Goal: Transaction & Acquisition: Purchase product/service

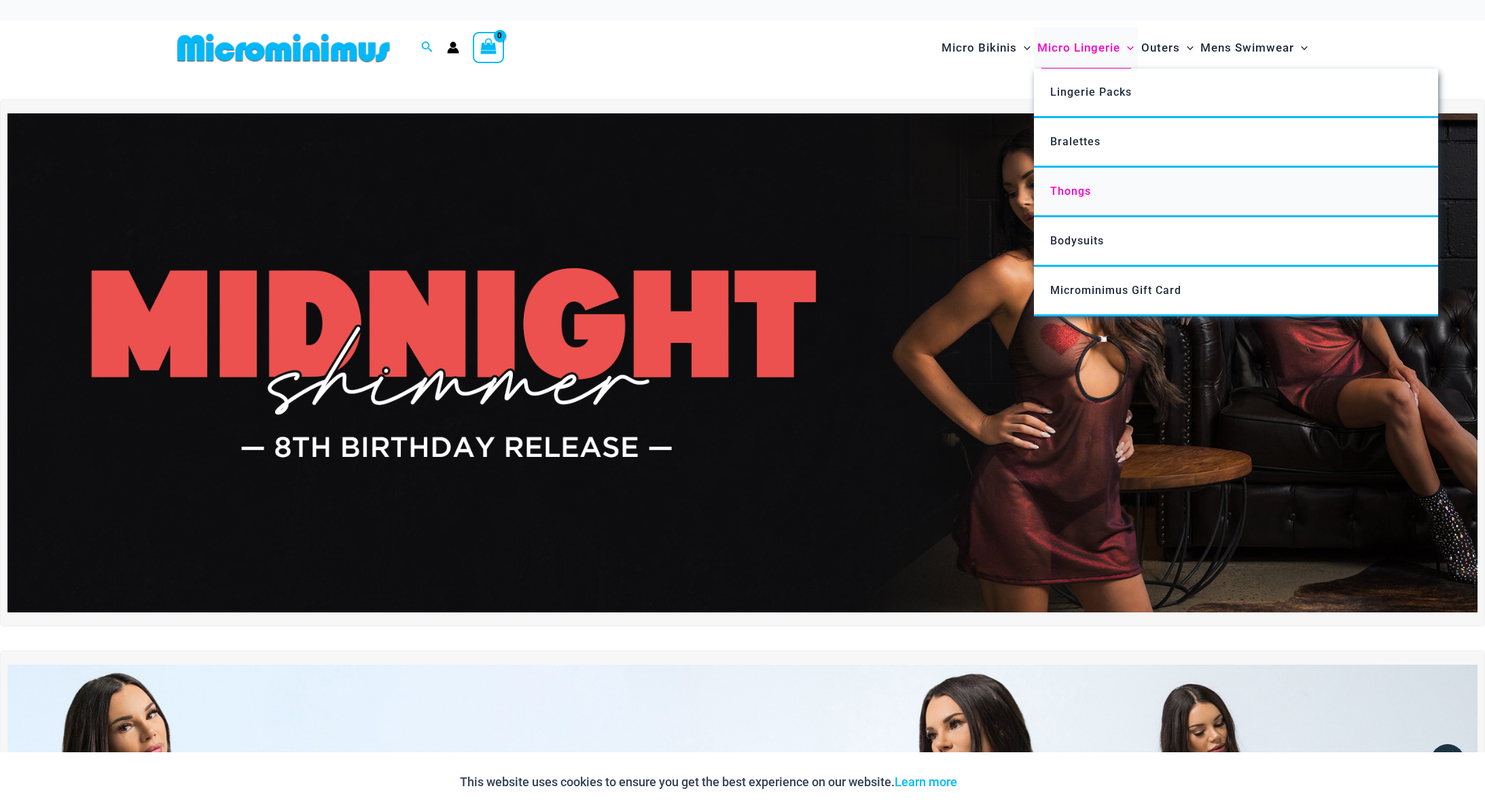
click at [1077, 184] on span "Thongs" at bounding box center [1071, 191] width 41 height 13
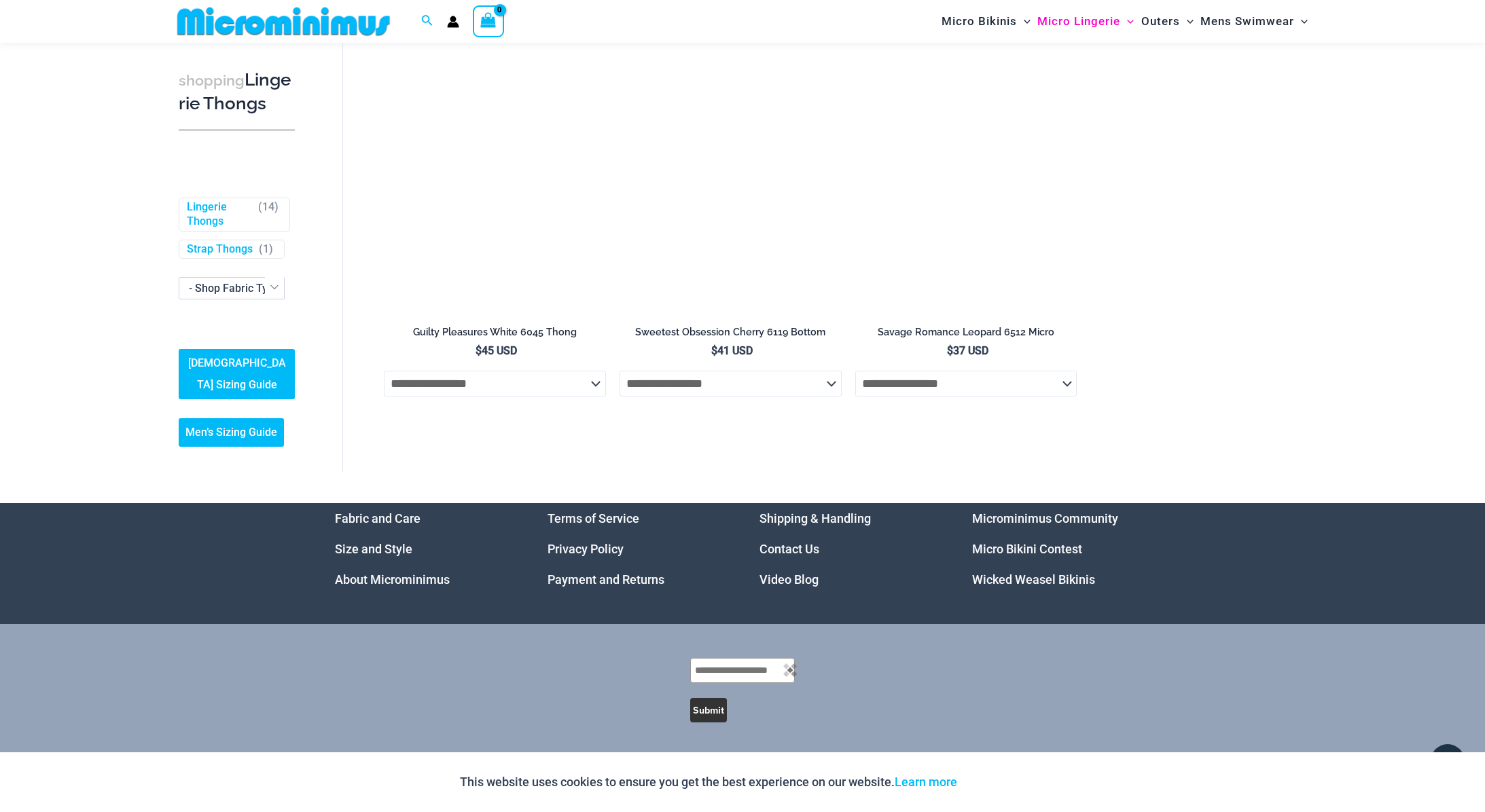
scroll to position [1429, 0]
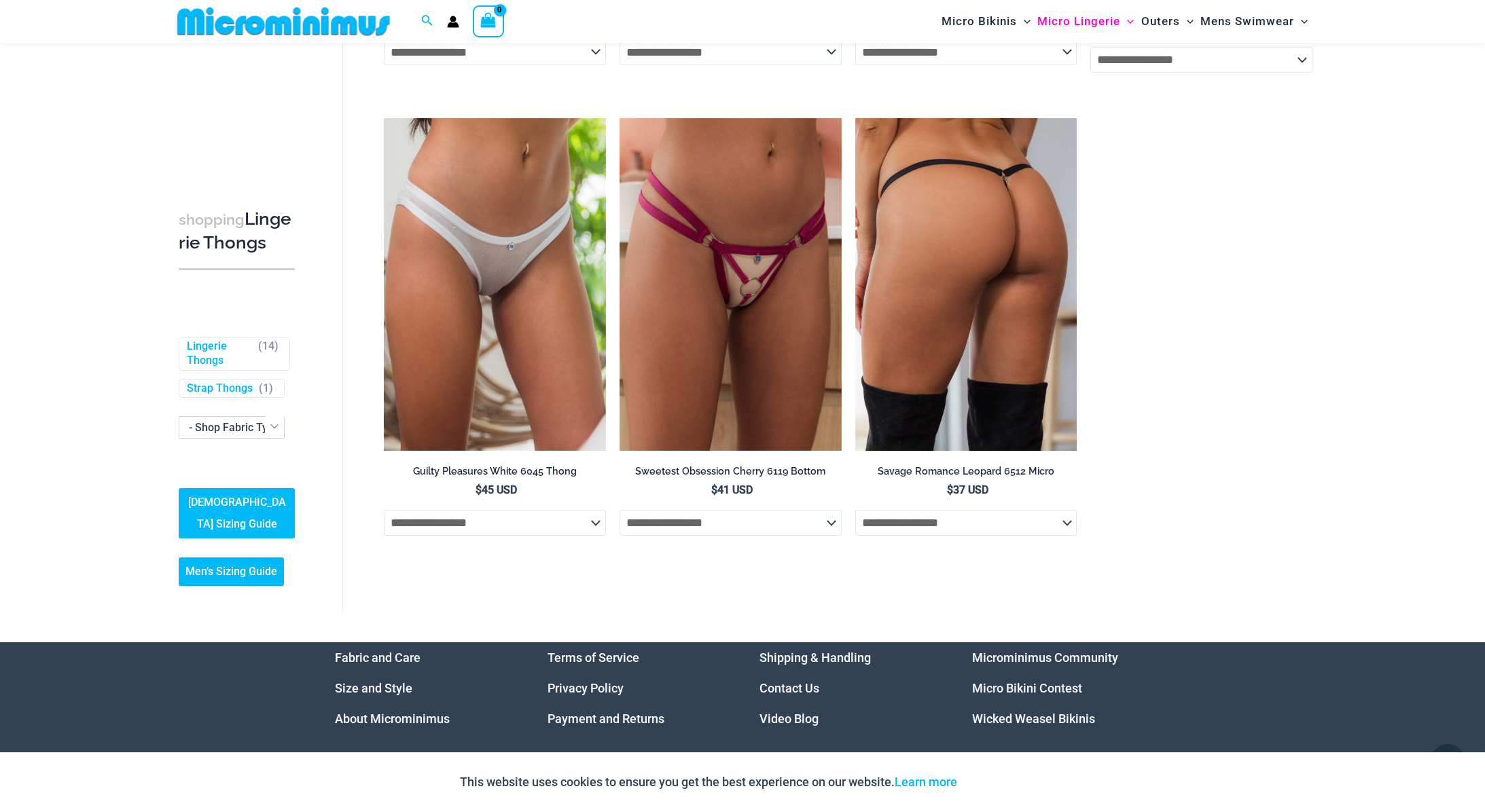
click at [1019, 193] on img at bounding box center [967, 284] width 222 height 333
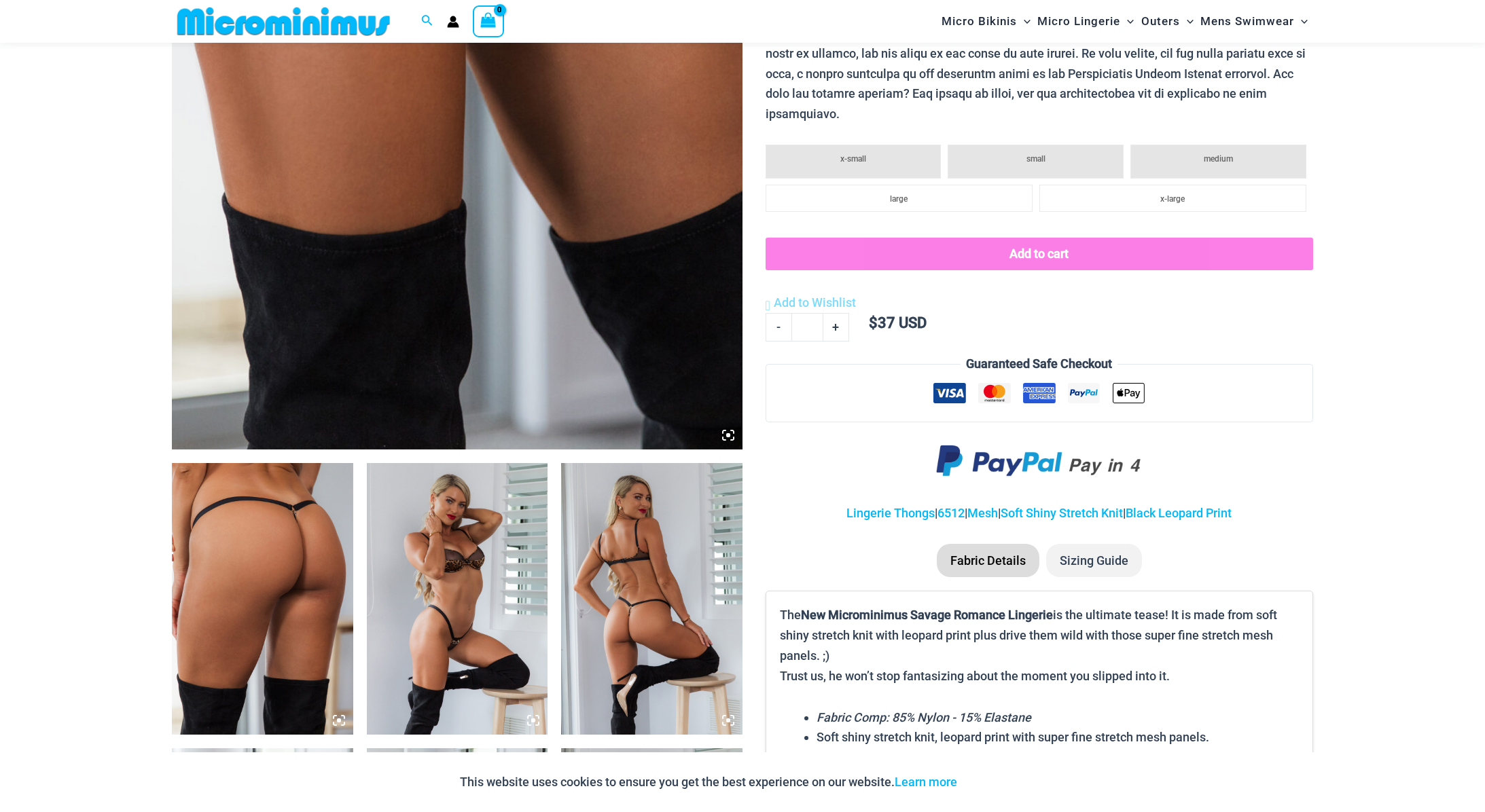
scroll to position [884, 0]
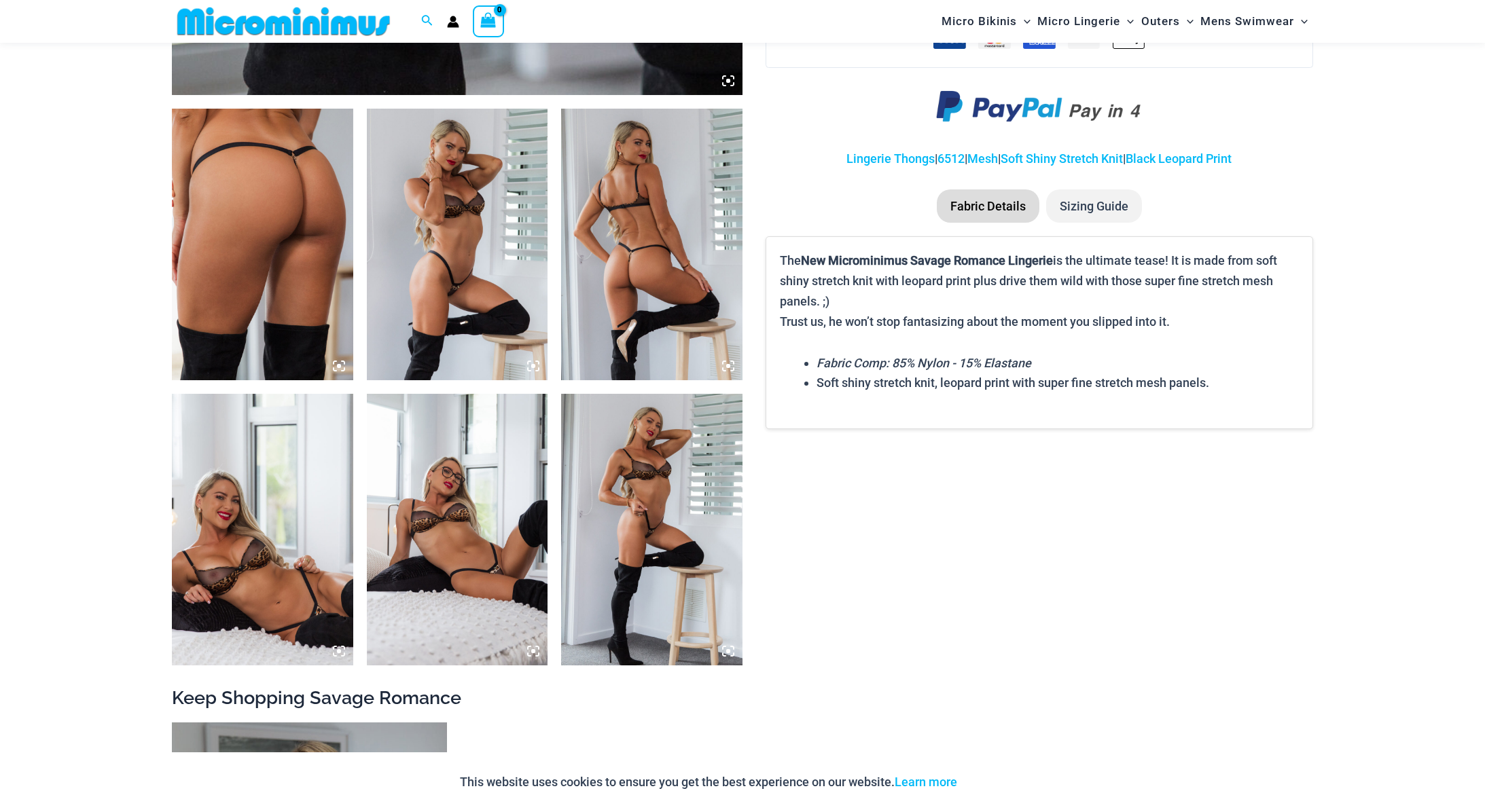
click at [603, 220] on img at bounding box center [652, 245] width 181 height 272
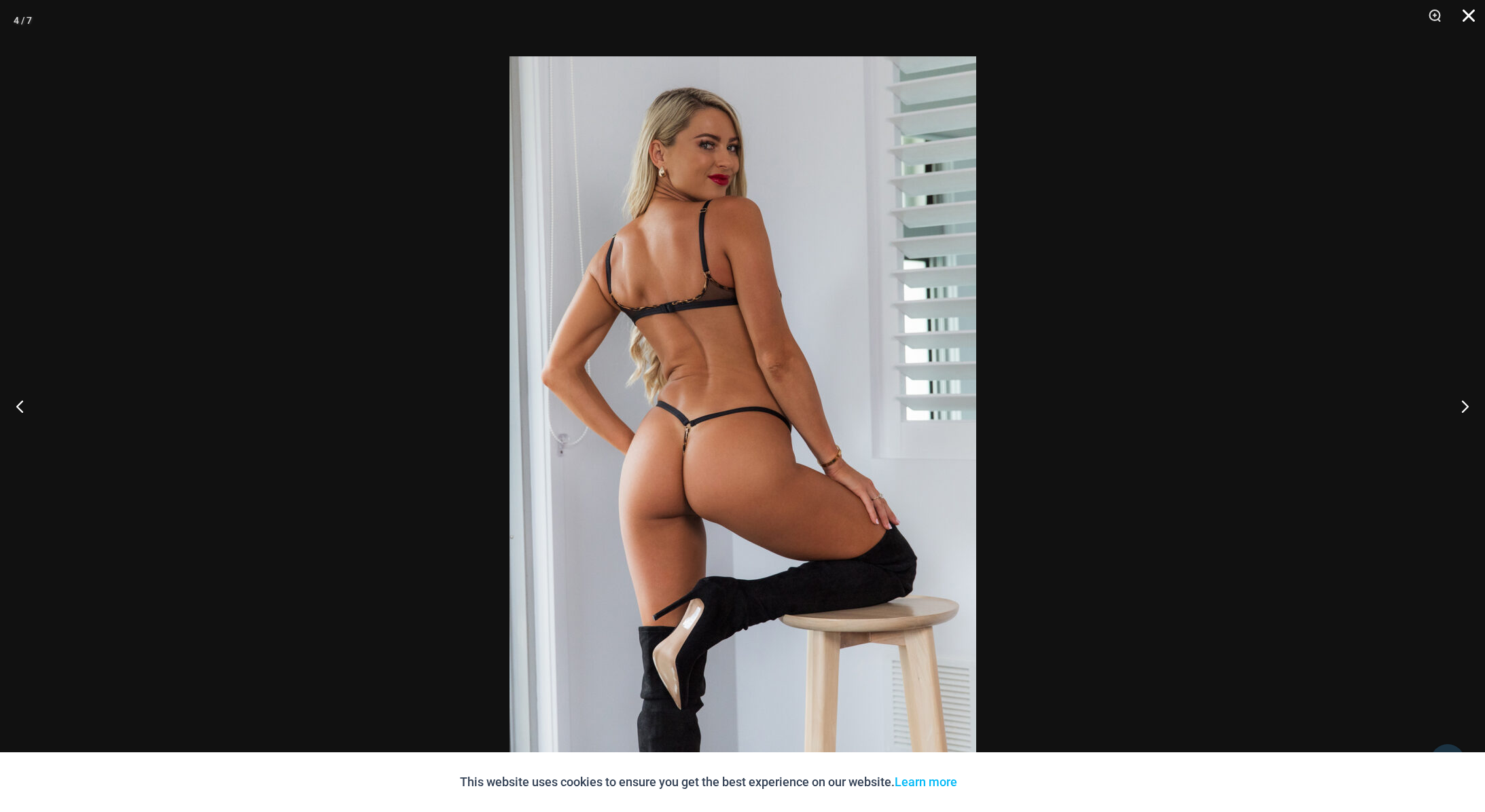
click at [1469, 12] on button "Close" at bounding box center [1464, 20] width 34 height 41
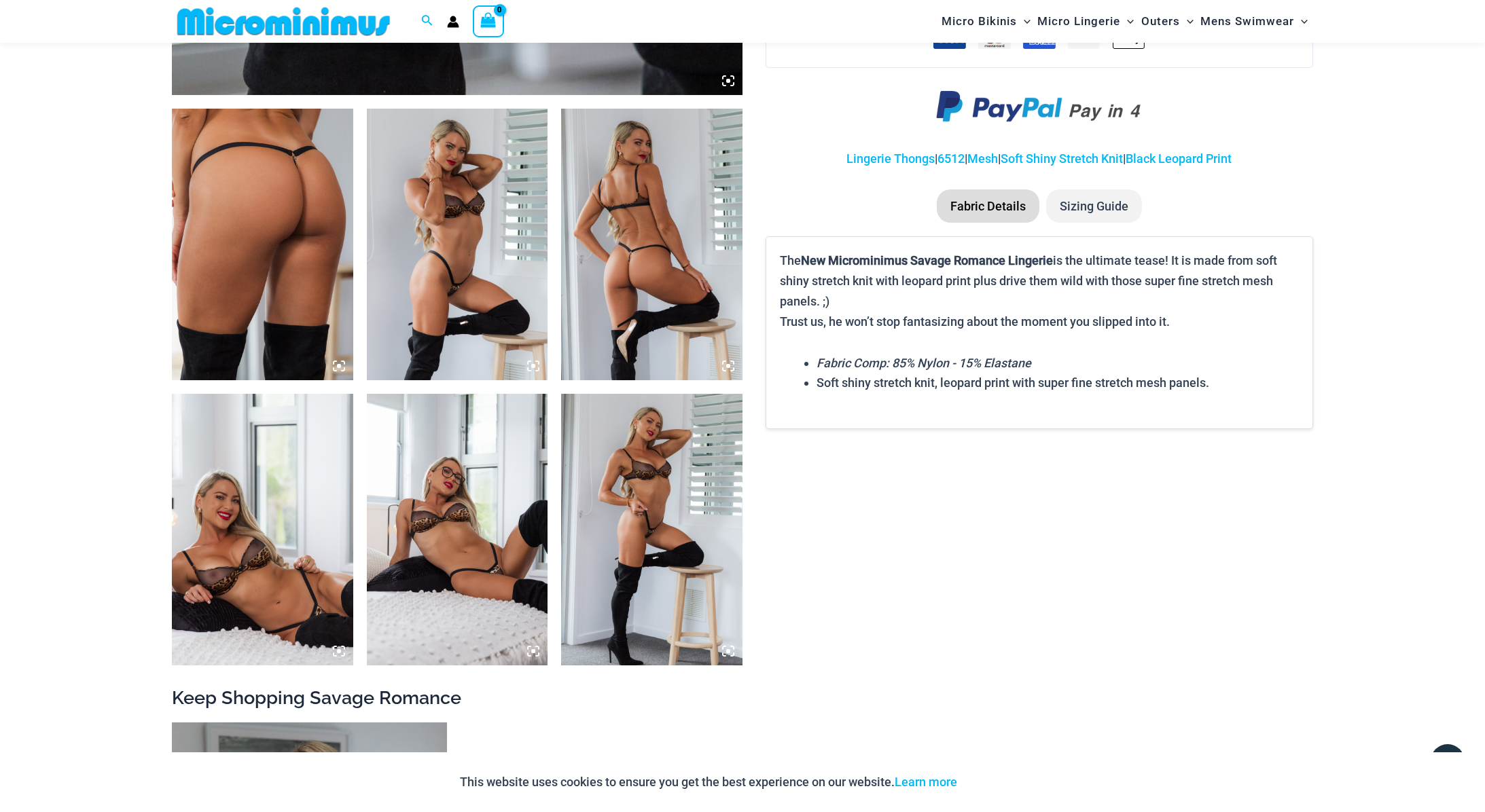
click at [253, 241] on img at bounding box center [263, 245] width 181 height 272
